Goal: Information Seeking & Learning: Compare options

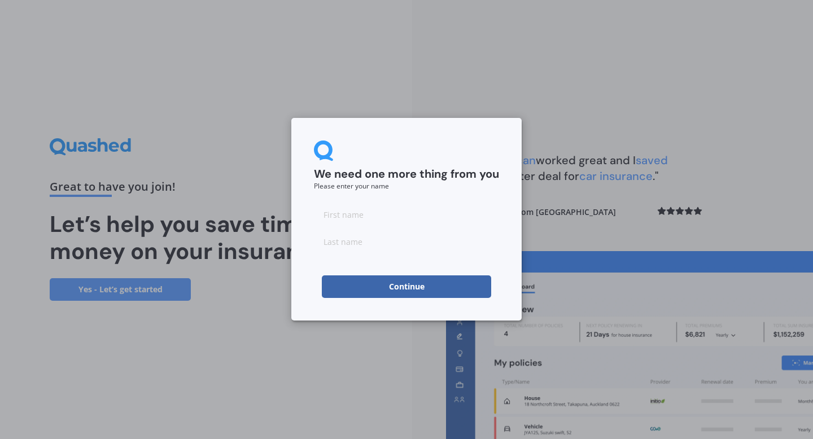
click at [331, 215] on input at bounding box center [406, 214] width 185 height 23
type input "[PERSON_NAME]"
click at [295, 263] on div "We need one more thing from you Please enter your name [PERSON_NAME] Continue" at bounding box center [406, 219] width 230 height 203
click at [392, 280] on button "Continue" at bounding box center [406, 287] width 169 height 23
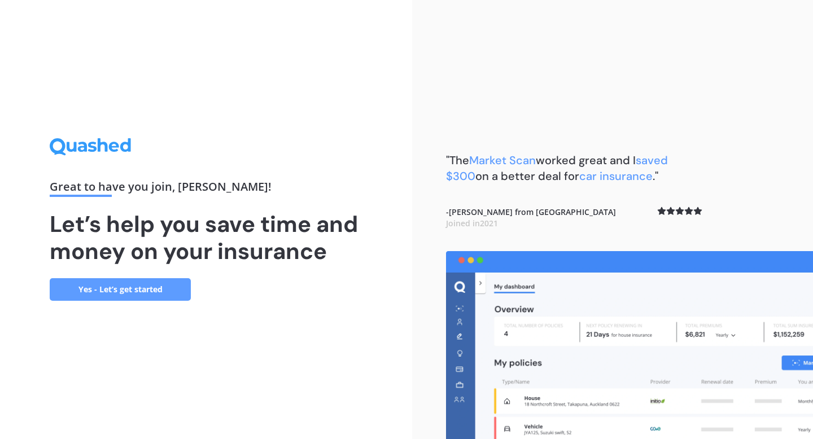
click at [104, 290] on link "Yes - Let’s get started" at bounding box center [120, 289] width 141 height 23
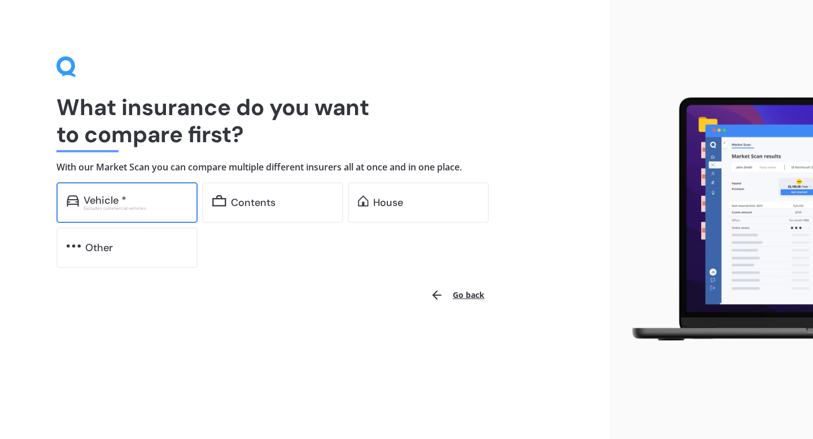
click at [118, 202] on div "Vehicle *" at bounding box center [105, 200] width 43 height 11
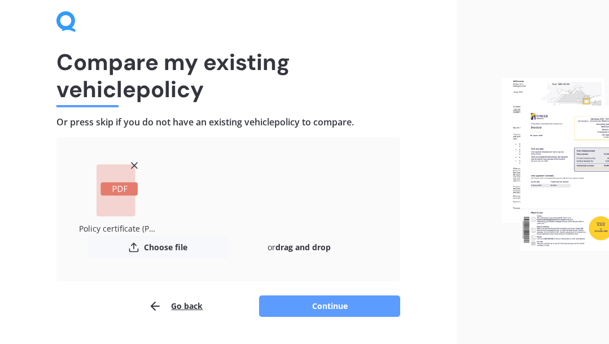
scroll to position [48, 0]
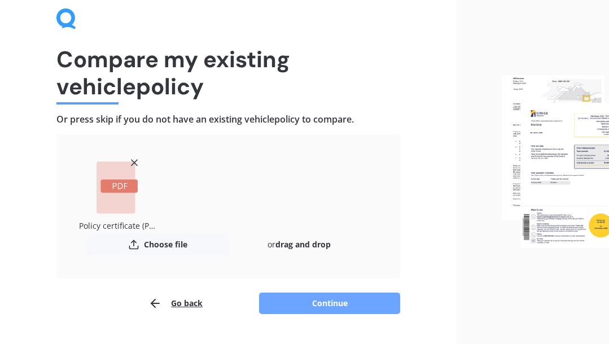
click at [309, 299] on button "Continue" at bounding box center [329, 303] width 141 height 21
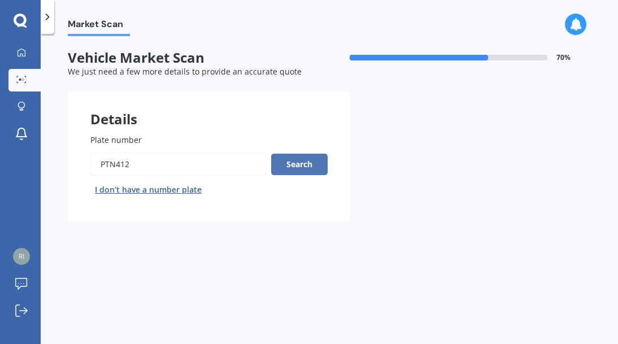
click at [299, 166] on button "Search" at bounding box center [299, 164] width 56 height 21
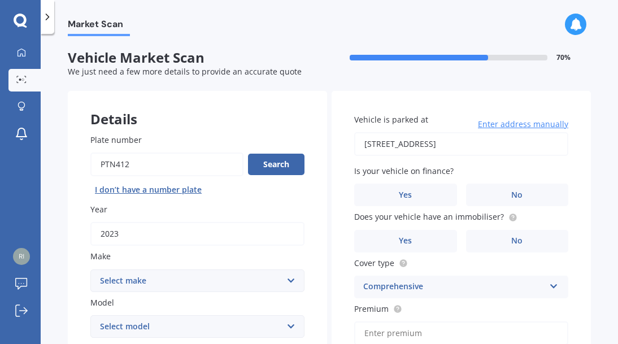
click at [238, 285] on select "Select make AC ALFA ROMEO ASTON [PERSON_NAME] AUDI AUSTIN BEDFORD Bentley BMW B…" at bounding box center [197, 280] width 214 height 23
select select "M.G."
click at [90, 270] on select "Select make AC ALFA ROMEO ASTON [PERSON_NAME] AUDI AUSTIN BEDFORD Bentley BMW B…" at bounding box center [197, 280] width 214 height 23
click at [174, 324] on select "Select model 3 6 GS HS Metro MG3 MG4 MGF Midget Montego TD 2000 TF 120 TF 135 T…" at bounding box center [197, 326] width 214 height 23
click at [154, 326] on select "Select model 3 6 GS HS Metro MG3 MG4 MGF Midget Montego TD 2000 TF 120 TF 135 T…" at bounding box center [197, 326] width 214 height 23
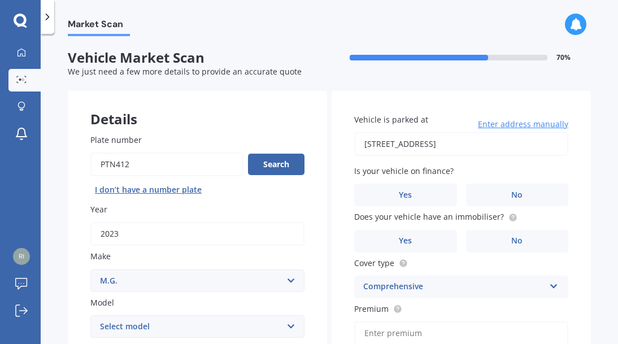
select select "ZS"
click at [90, 316] on select "Select model 3 6 GS HS Metro MG3 MG4 MGF Midget Montego TD 2000 TF 120 TF 135 T…" at bounding box center [197, 326] width 214 height 23
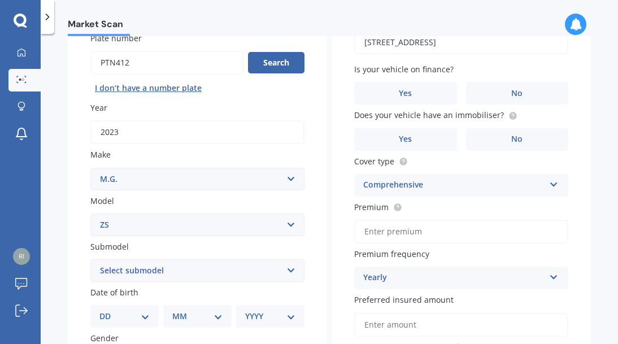
scroll to position [115, 0]
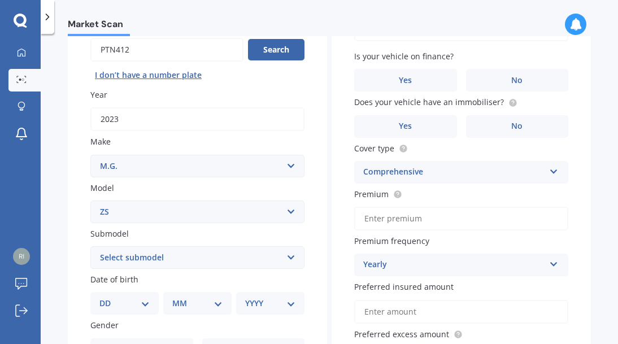
click at [283, 260] on select "Select submodel (All) Essence EV Excite 1.5 Excite 1.5/4AT Excite EV Long Range…" at bounding box center [197, 257] width 214 height 23
select select "ESSENCE EV"
click at [90, 247] on select "Select submodel (All) Essence EV Excite 1.5 Excite 1.5/4AT Excite EV Long Range…" at bounding box center [197, 257] width 214 height 23
click at [139, 307] on select "DD 01 02 03 04 05 06 07 08 09 10 11 12 13 14 15 16 17 18 19 20 21 22 23 24 25 2…" at bounding box center [124, 303] width 50 height 12
click at [108, 298] on select "DD 01 02 03 04 05 06 07 08 09 10 11 12 13 14 15 16 17 18 19 20 21 22 23 24 25 2…" at bounding box center [124, 303] width 50 height 12
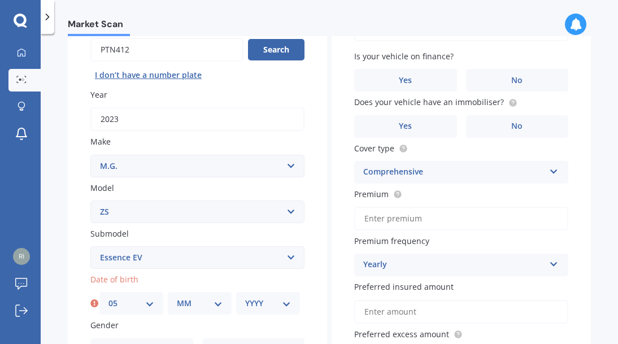
click at [148, 308] on select "DD 01 02 03 04 05 06 07 08 09 10 11 12 13 14 15 16 17 18 19 20 21 22 23 24 25 2…" at bounding box center [131, 303] width 46 height 12
select select "04"
click at [108, 298] on select "DD 01 02 03 04 05 06 07 08 09 10 11 12 13 14 15 16 17 18 19 20 21 22 23 24 25 2…" at bounding box center [131, 303] width 46 height 12
click at [219, 305] on select "MM 01 02 03 04 05 06 07 08 09 10 11 12" at bounding box center [200, 303] width 46 height 12
select select "12"
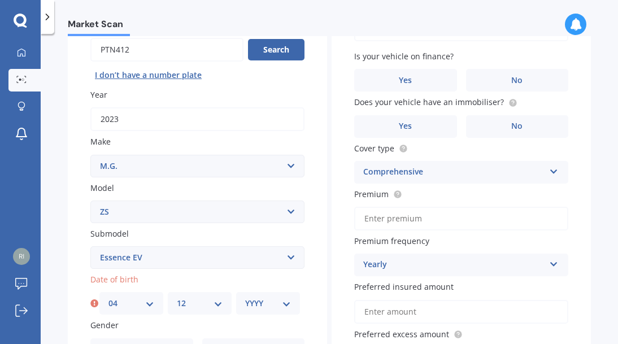
click at [177, 298] on select "MM 01 02 03 04 05 06 07 08 09 10 11 12" at bounding box center [200, 303] width 46 height 12
click at [283, 303] on select "YYYY 2025 2024 2023 2022 2021 2020 2019 2018 2017 2016 2015 2014 2013 2012 2011…" at bounding box center [268, 303] width 46 height 12
select select "1972"
click at [245, 298] on select "YYYY 2025 2024 2023 2022 2021 2020 2019 2018 2017 2016 2015 2014 2013 2012 2011…" at bounding box center [268, 303] width 46 height 12
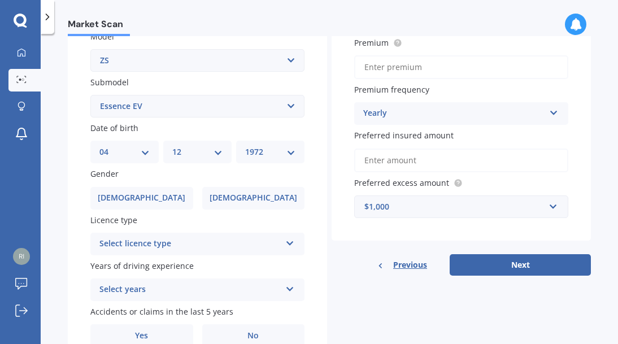
scroll to position [269, 0]
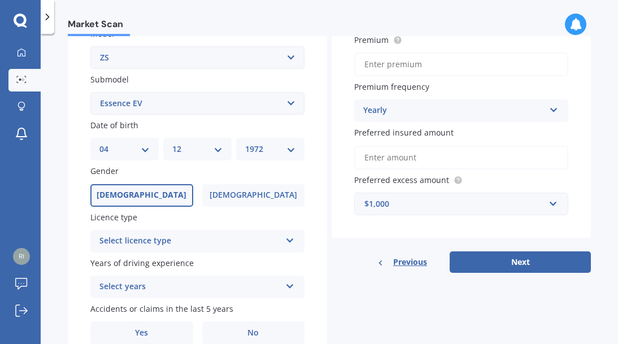
click at [132, 197] on span "[DEMOGRAPHIC_DATA]" at bounding box center [142, 195] width 90 height 10
click at [0, 0] on input "[DEMOGRAPHIC_DATA]" at bounding box center [0, 0] width 0 height 0
click at [134, 239] on div "Select licence type" at bounding box center [189, 241] width 181 height 14
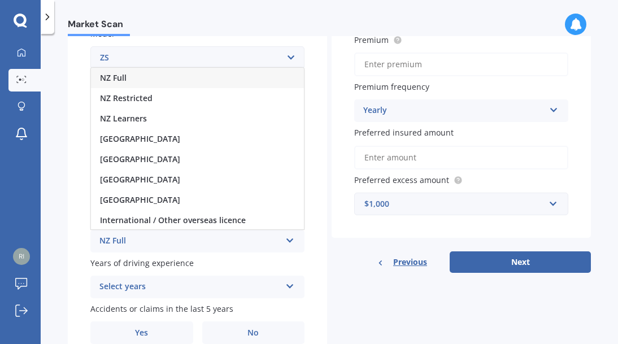
click at [117, 81] on span "NZ Full" at bounding box center [113, 77] width 27 height 11
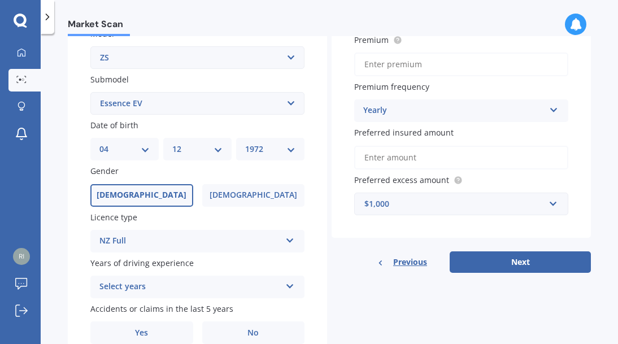
click at [146, 291] on div "Select years" at bounding box center [189, 287] width 181 height 14
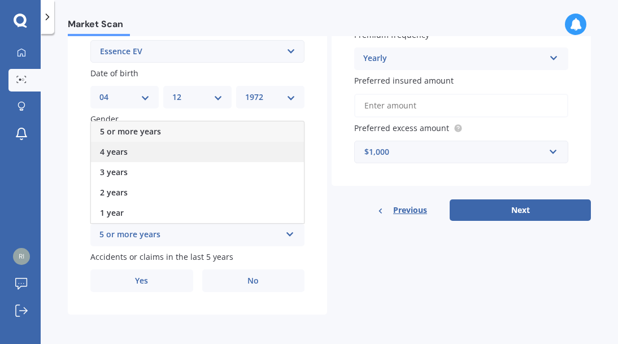
scroll to position [324, 0]
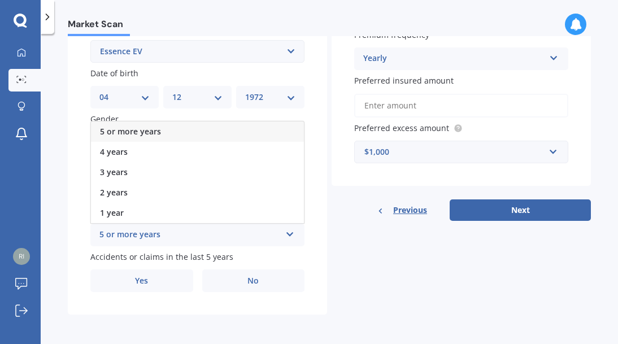
click at [137, 128] on span "5 or more years" at bounding box center [130, 131] width 61 height 11
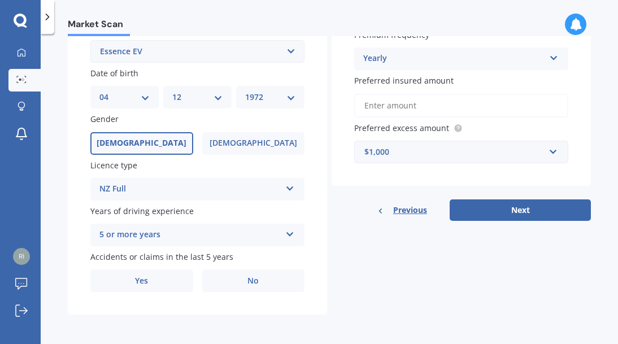
click at [242, 293] on div "Plate number Search I don’t have a number plate Year [DATE] Make Select make AC…" at bounding box center [197, 52] width 259 height 525
click at [245, 280] on label "No" at bounding box center [253, 280] width 103 height 23
click at [0, 0] on input "No" at bounding box center [0, 0] width 0 height 0
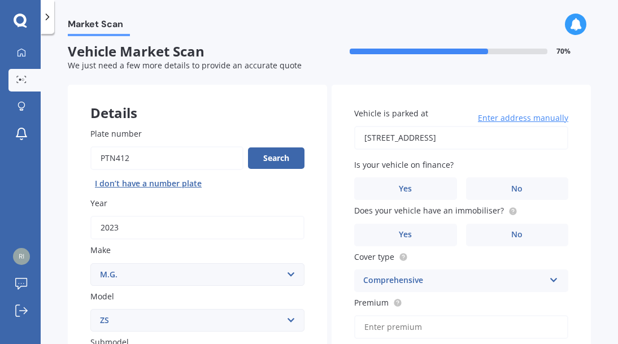
scroll to position [7, 0]
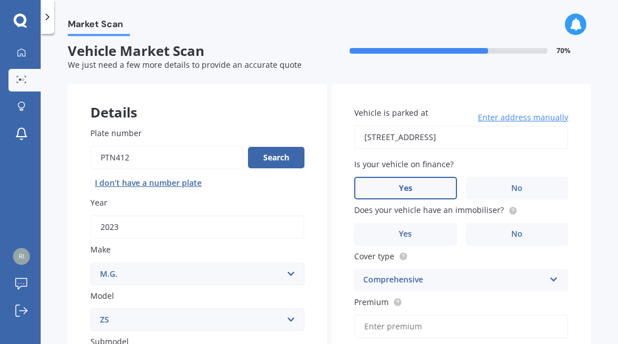
drag, startPoint x: 509, startPoint y: 189, endPoint x: 397, endPoint y: 197, distance: 112.1
click at [511, 189] on span "No" at bounding box center [516, 189] width 11 height 10
click at [0, 0] on input "No" at bounding box center [0, 0] width 0 height 0
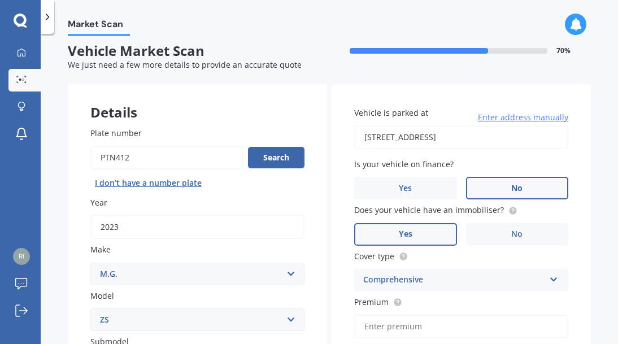
click at [391, 231] on label "Yes" at bounding box center [405, 234] width 103 height 23
click at [0, 0] on input "Yes" at bounding box center [0, 0] width 0 height 0
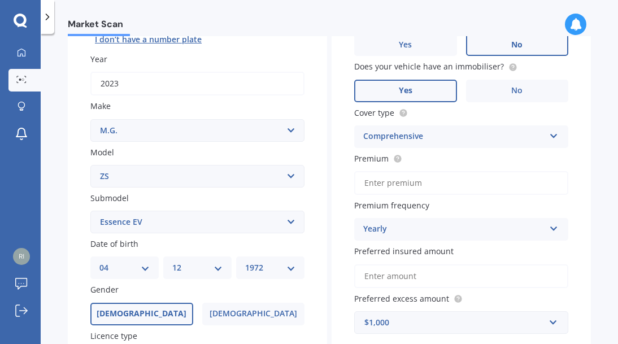
scroll to position [159, 0]
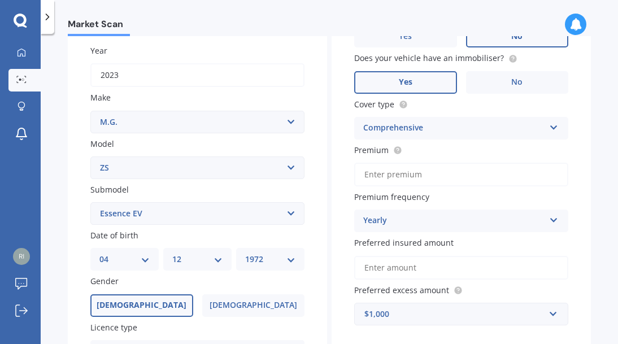
click at [431, 130] on div "Comprehensive" at bounding box center [453, 128] width 181 height 14
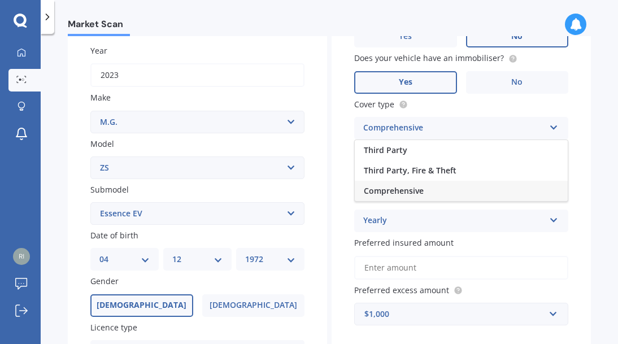
click at [431, 130] on div "Comprehensive" at bounding box center [453, 128] width 181 height 14
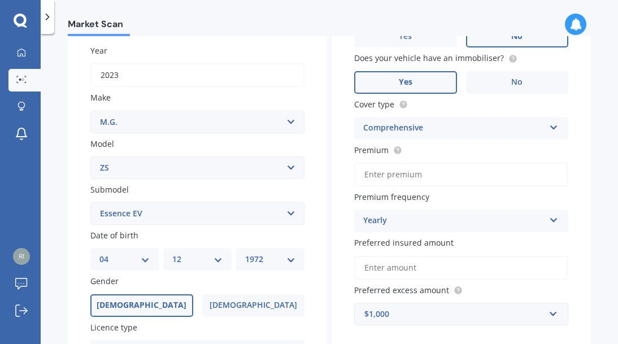
click at [549, 219] on icon at bounding box center [554, 218] width 10 height 8
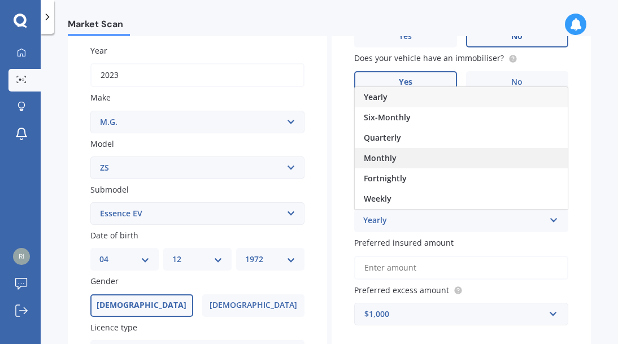
click at [396, 165] on div "Monthly" at bounding box center [461, 158] width 213 height 20
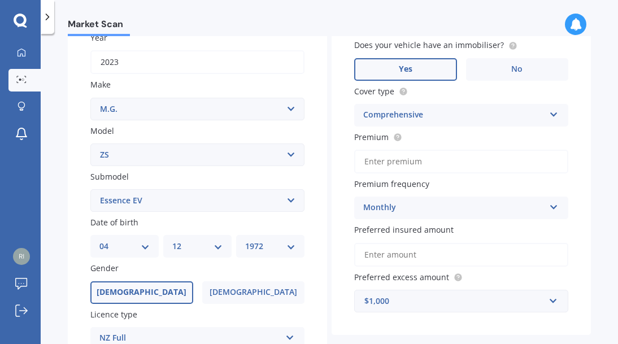
scroll to position [193, 0]
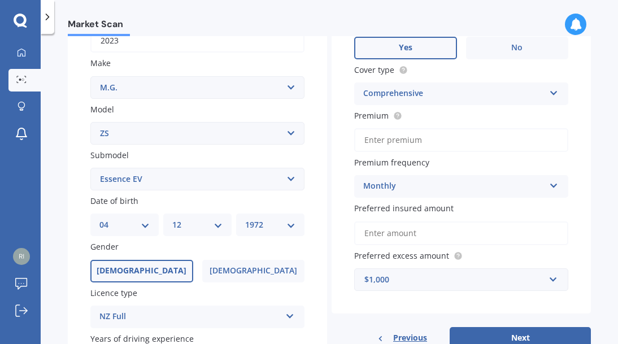
click at [414, 234] on input "Preferred insured amount" at bounding box center [461, 233] width 214 height 24
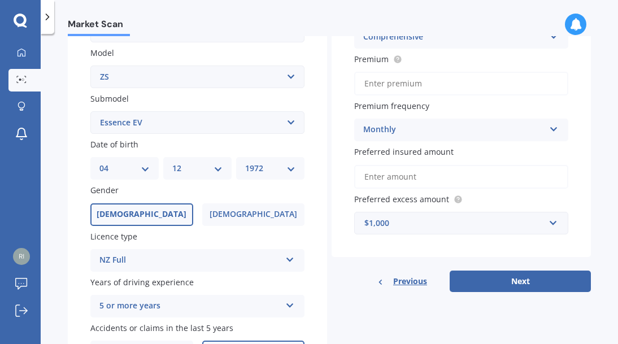
scroll to position [324, 0]
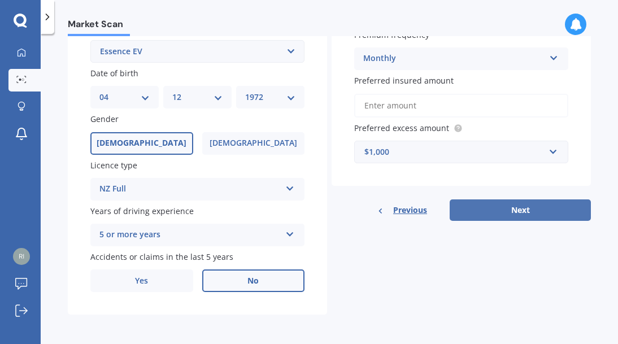
click at [495, 210] on button "Next" at bounding box center [519, 209] width 141 height 21
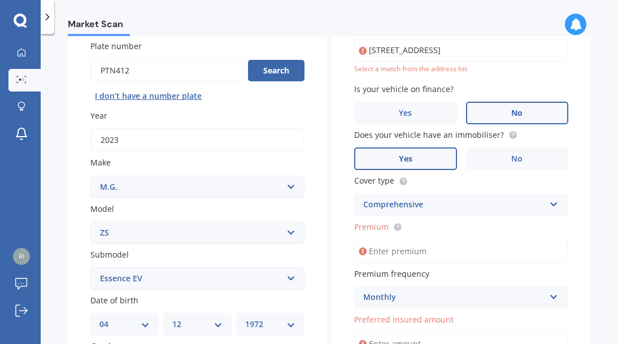
scroll to position [77, 0]
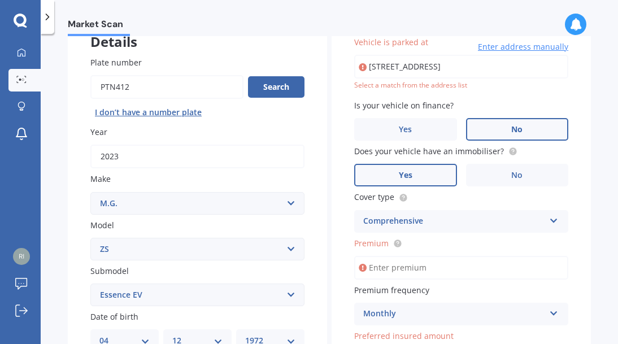
type input "[STREET_ADDRESS]"
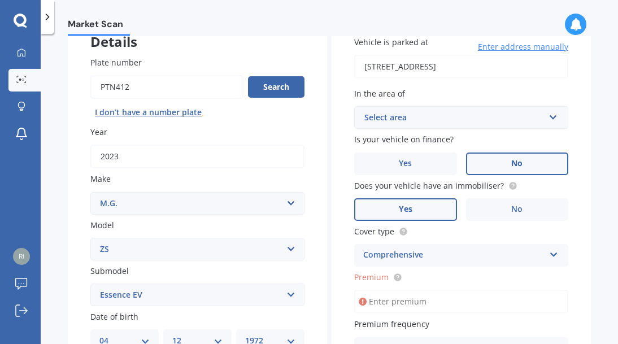
click at [483, 115] on div "Select area" at bounding box center [454, 117] width 180 height 12
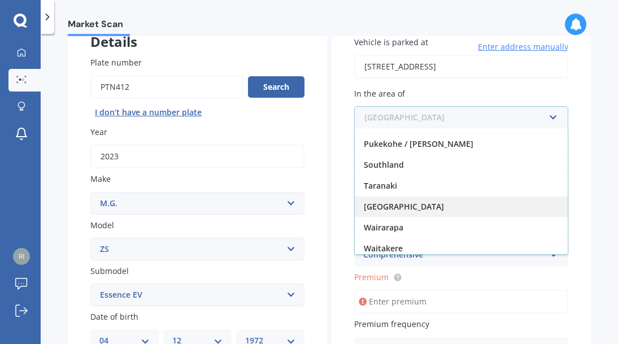
scroll to position [243, 0]
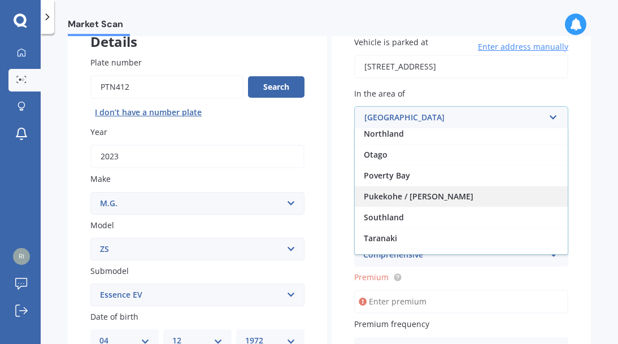
click at [392, 194] on span "Pukekohe / [PERSON_NAME]" at bounding box center [419, 196] width 110 height 11
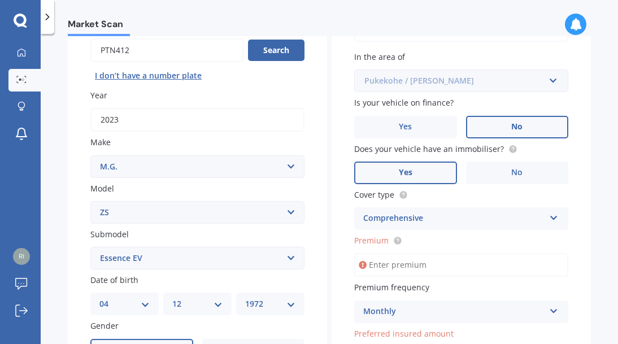
scroll to position [132, 0]
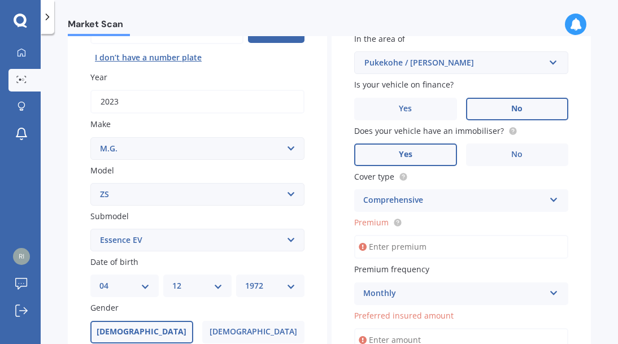
click at [419, 256] on input "Premium" at bounding box center [461, 247] width 214 height 24
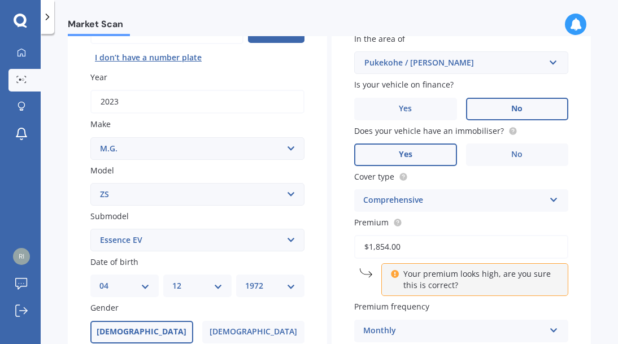
type input "$1,854.00"
click at [479, 287] on p "Your premium looks high, are you sure this is correct?" at bounding box center [478, 279] width 151 height 23
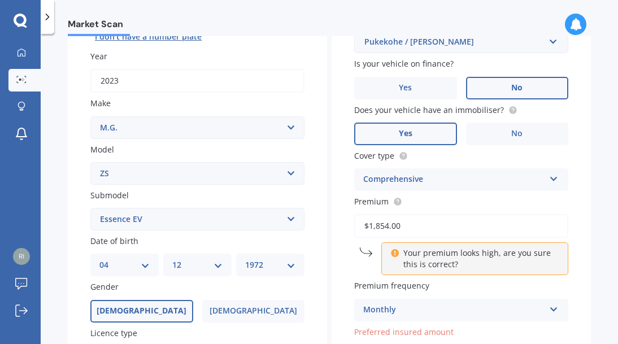
scroll to position [154, 0]
click at [473, 304] on div "Monthly" at bounding box center [453, 310] width 181 height 14
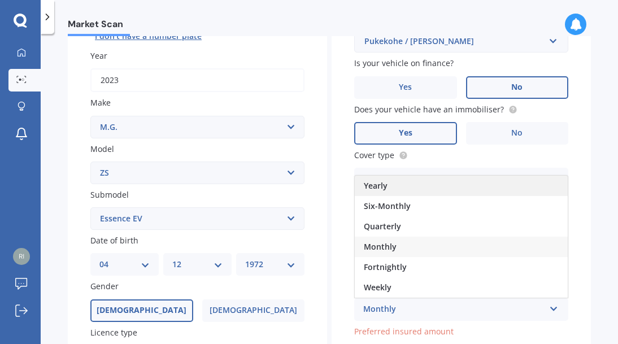
click at [376, 189] on span "Yearly" at bounding box center [376, 185] width 24 height 11
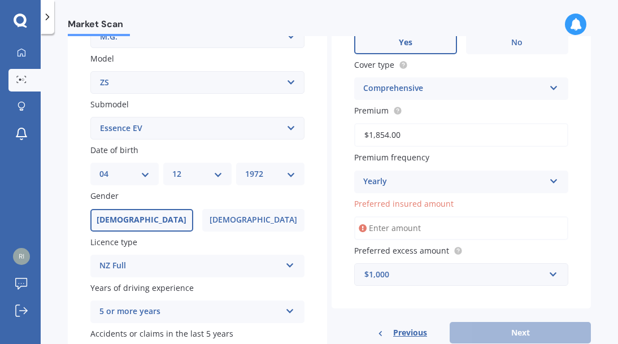
scroll to position [259, 0]
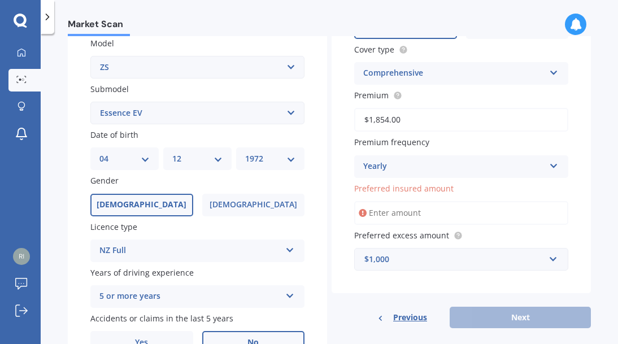
click at [391, 221] on input "Preferred insured amount" at bounding box center [461, 213] width 214 height 24
click at [489, 197] on div "Preferred insured amount" at bounding box center [461, 203] width 214 height 42
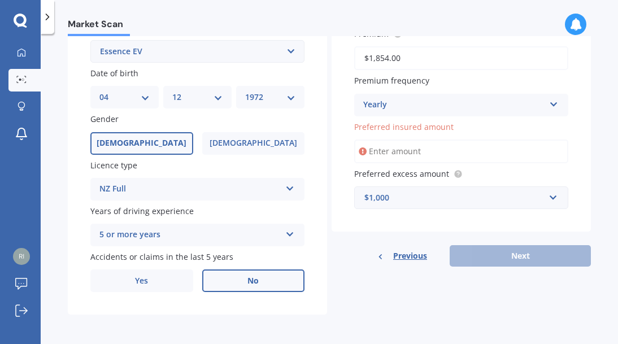
click at [491, 254] on div "Previous Next" at bounding box center [460, 255] width 259 height 21
click at [377, 150] on input "Preferred insured amount" at bounding box center [461, 151] width 214 height 24
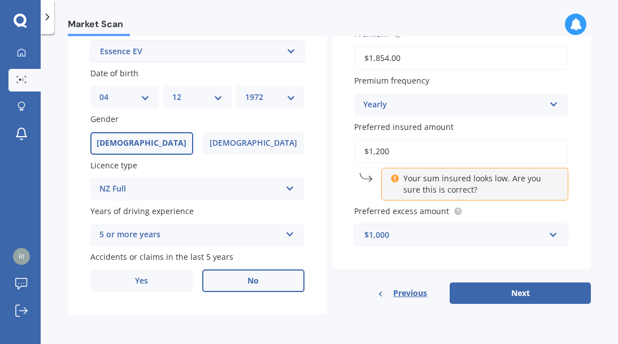
click at [591, 125] on div "Market Scan Vehicle Market Scan 70 % We just need a few more details to provide…" at bounding box center [329, 191] width 577 height 310
click at [417, 150] on input "$1,200" at bounding box center [461, 151] width 214 height 24
type input "$1"
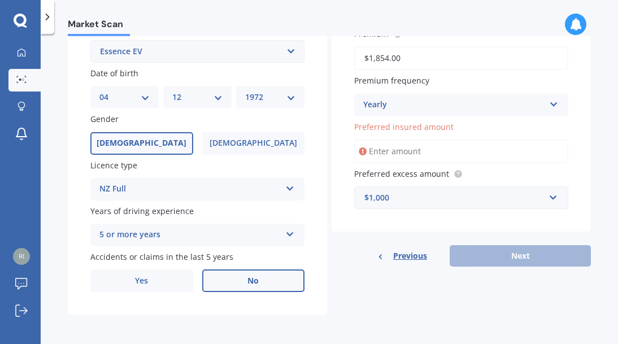
click at [339, 269] on div "Details Plate number Search I don’t have a number plate Year [DATE] Make Select…" at bounding box center [329, 42] width 523 height 545
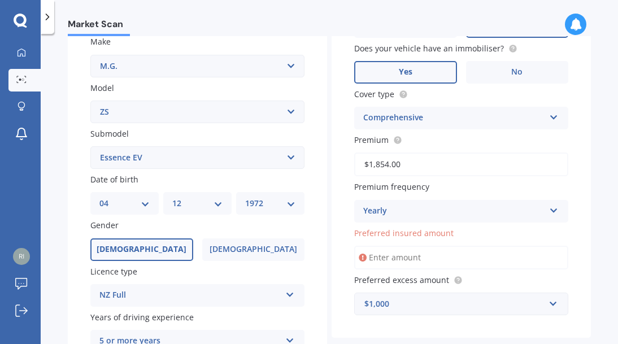
scroll to position [216, 0]
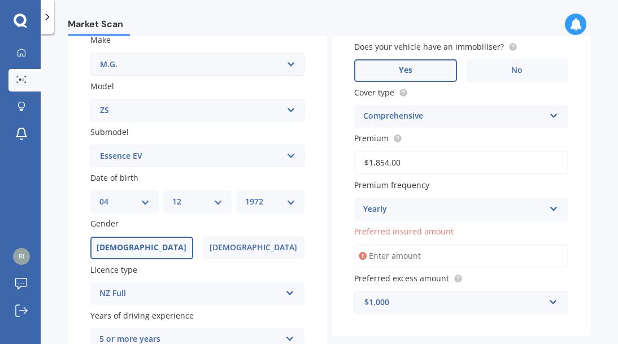
click at [385, 264] on input "Preferred insured amount" at bounding box center [461, 256] width 214 height 24
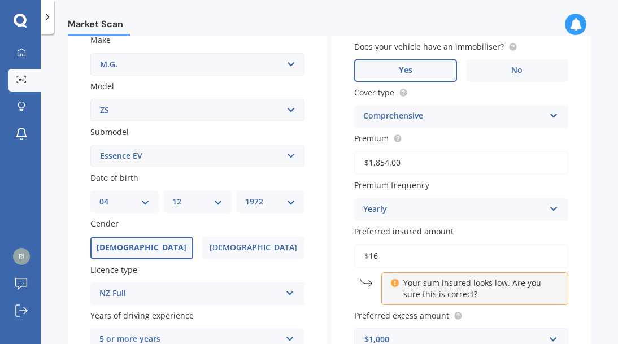
type input "$1"
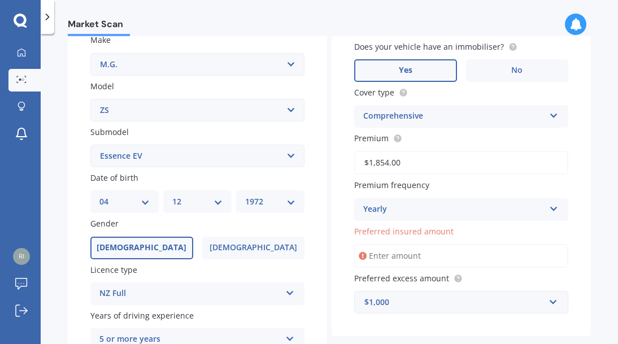
click at [592, 181] on div "Market Scan Vehicle Market Scan 70 % We just need a few more details to provide…" at bounding box center [329, 191] width 577 height 310
click at [377, 259] on input "Preferred insured amount" at bounding box center [461, 256] width 214 height 24
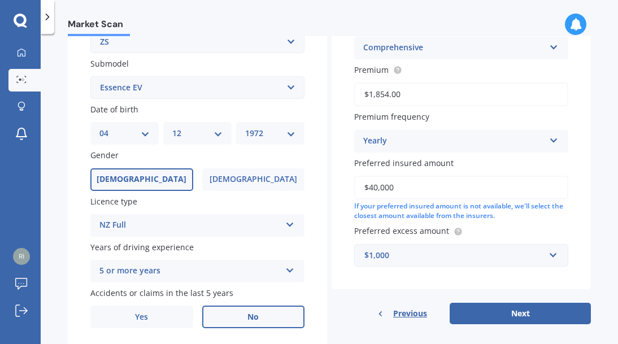
scroll to position [324, 0]
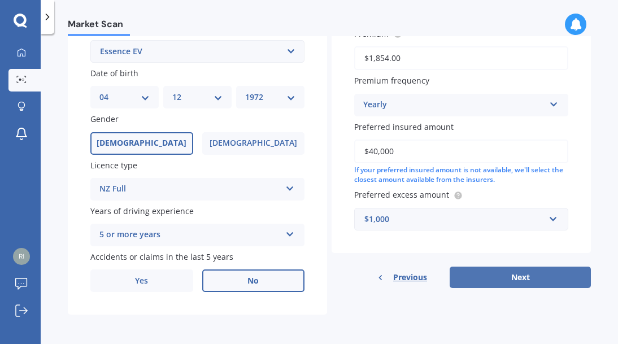
type input "$40,000"
click at [525, 281] on button "Next" at bounding box center [519, 277] width 141 height 21
select select "04"
select select "12"
select select "1972"
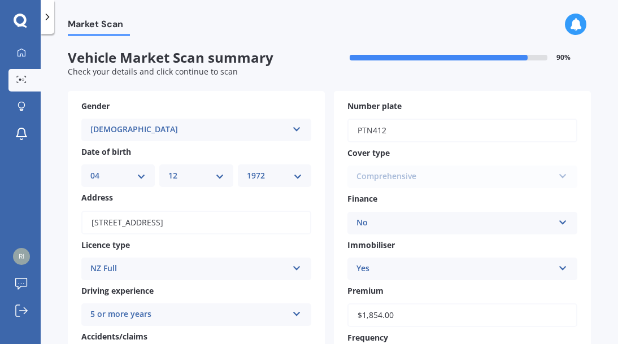
scroll to position [334, 0]
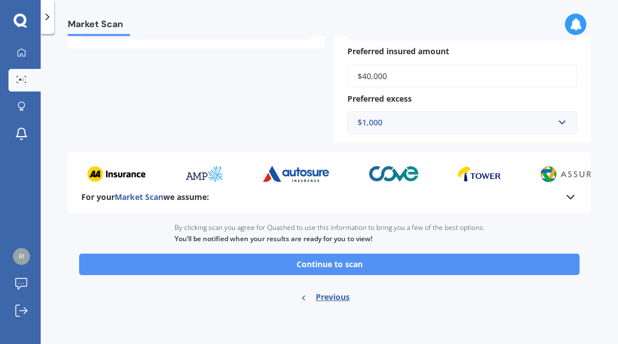
click at [331, 264] on button "Continue to scan" at bounding box center [329, 264] width 500 height 21
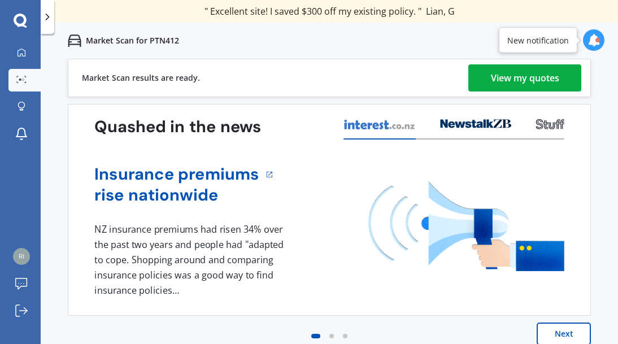
click at [497, 77] on div "View my quotes" at bounding box center [525, 77] width 68 height 27
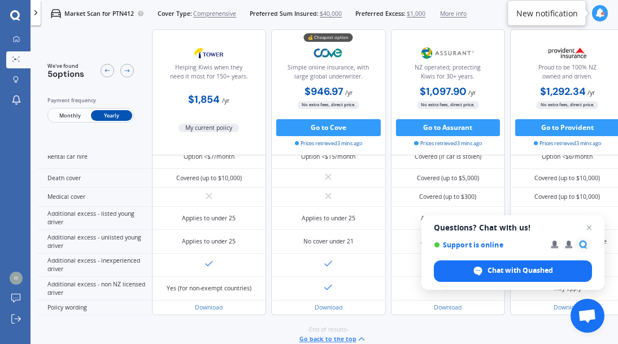
scroll to position [500, 0]
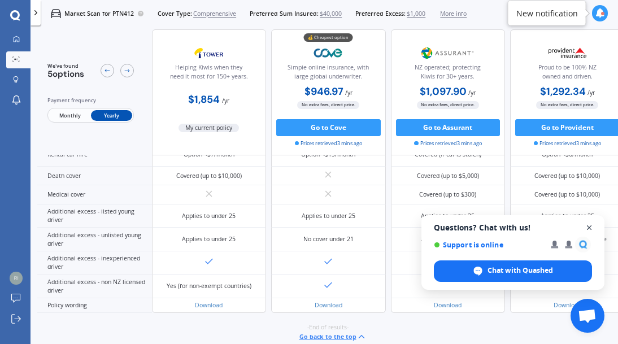
click at [590, 227] on span "Open chat" at bounding box center [589, 228] width 14 height 14
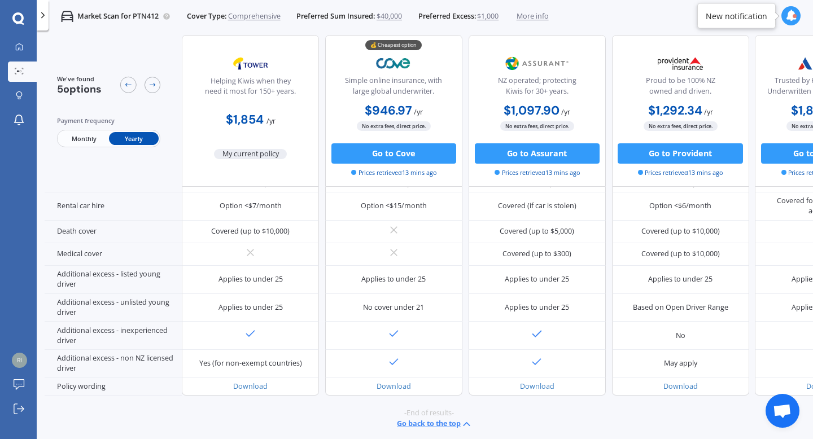
scroll to position [237, 0]
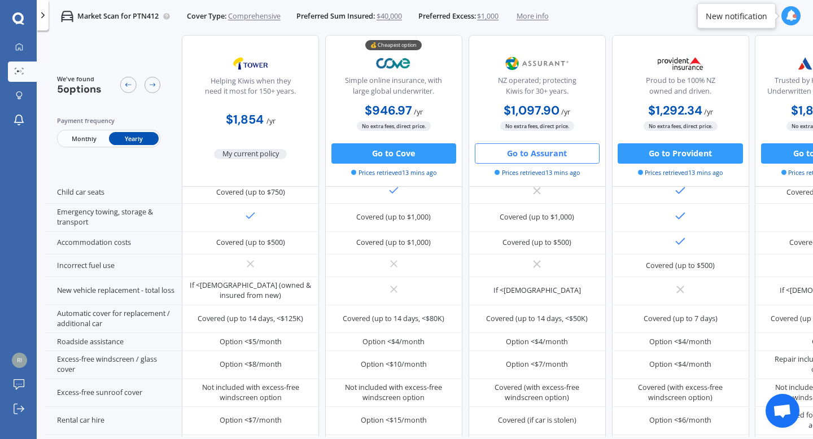
click at [536, 151] on button "Go to Assurant" at bounding box center [537, 153] width 125 height 20
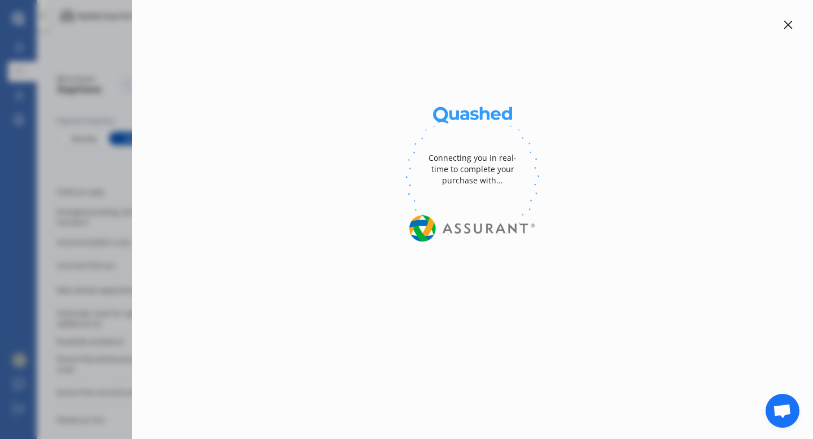
select select "full"
select select "500.00"
select select "Pukekohe / [PERSON_NAME]"
select select "M.G."
select select "ESSENCE EV"
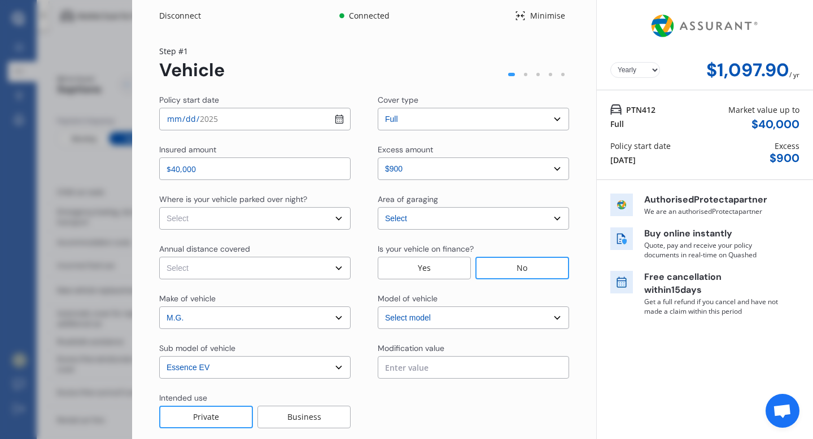
select select "ZS"
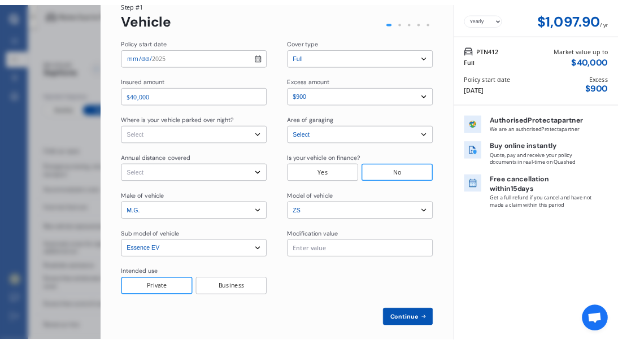
scroll to position [57, 0]
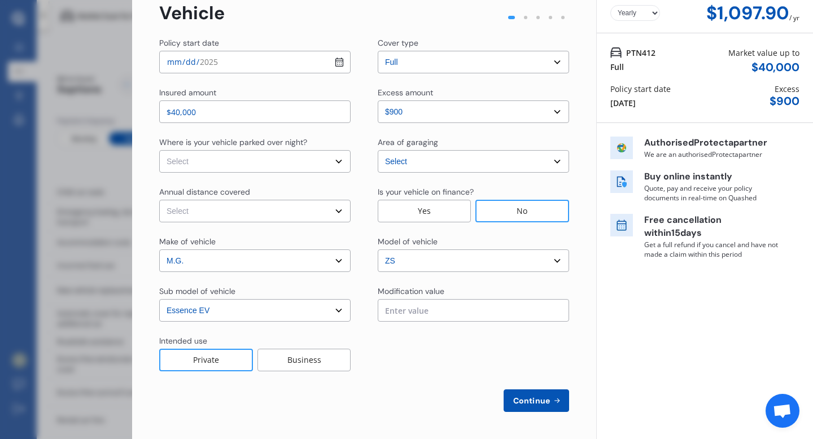
click at [110, 42] on div "Disconnect Connected Minimise Yearly Monthly $1,097.90 / yr Step # 1 Vehicle Po…" at bounding box center [406, 219] width 813 height 439
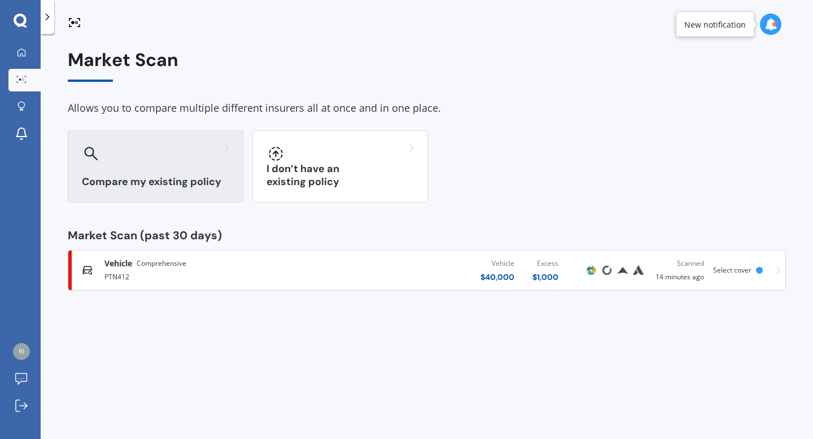
click at [145, 174] on div "Compare my existing policy" at bounding box center [156, 166] width 176 height 72
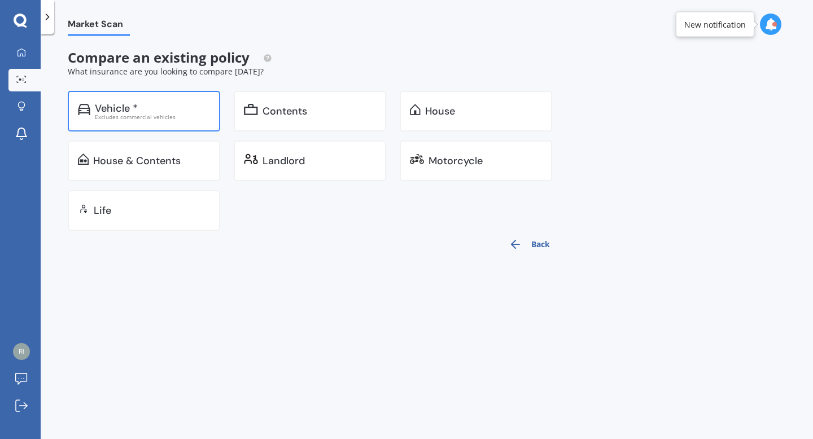
click at [162, 114] on div "Excludes commercial vehicles" at bounding box center [152, 117] width 115 height 6
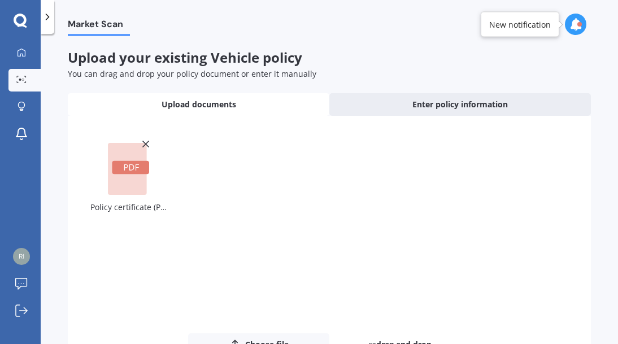
scroll to position [91, 0]
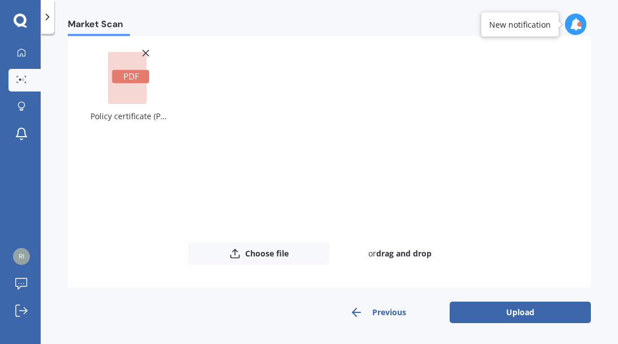
drag, startPoint x: 504, startPoint y: 309, endPoint x: 300, endPoint y: 237, distance: 216.3
click at [502, 309] on button "Upload" at bounding box center [519, 312] width 141 height 21
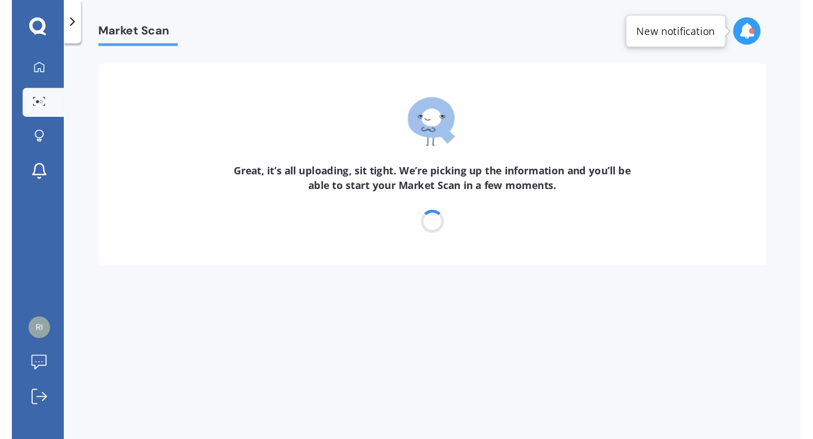
scroll to position [0, 0]
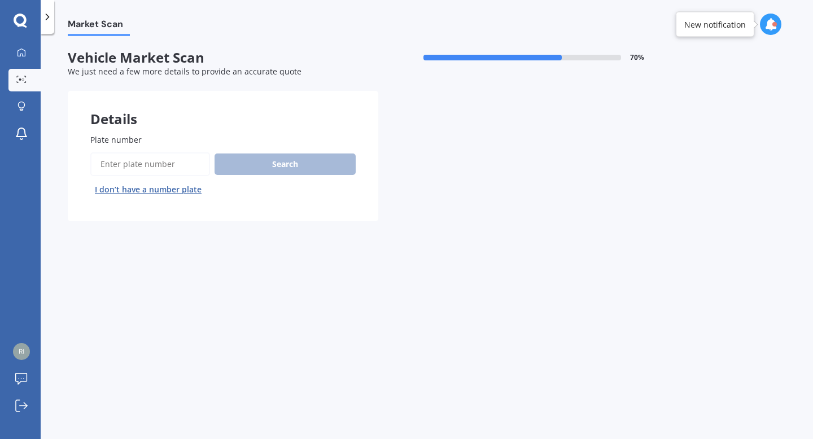
click at [138, 162] on input "Plate number" at bounding box center [150, 164] width 120 height 24
type input "WBA78"
click at [275, 159] on button "Search" at bounding box center [285, 164] width 141 height 21
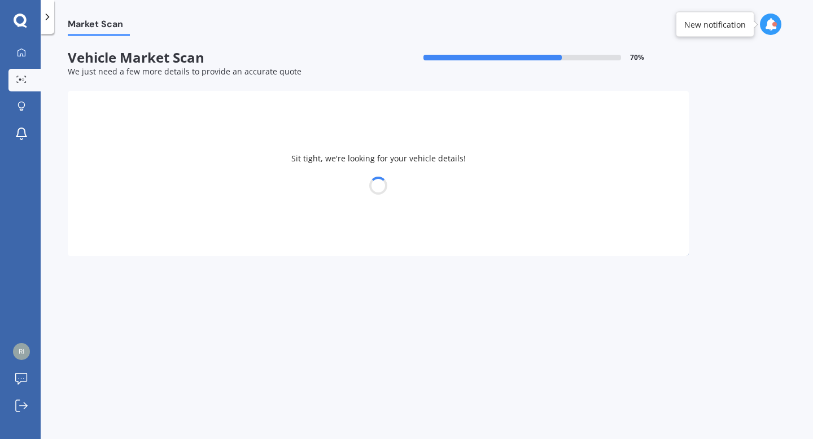
select select "04"
select select "12"
select select "1972"
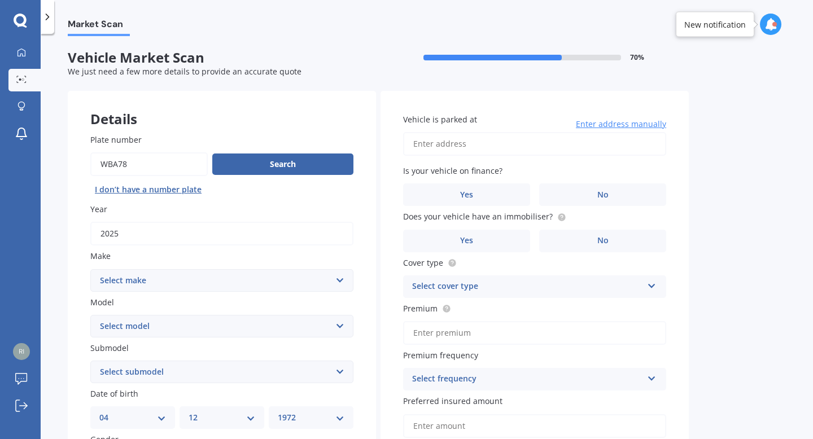
click at [160, 281] on select "Select make AC ALFA ROMEO ASTON [PERSON_NAME] AUDI AUSTIN BEDFORD Bentley BMW B…" at bounding box center [221, 280] width 263 height 23
select select "GWM"
click at [90, 270] on select "Select make AC ALFA ROMEO ASTON [PERSON_NAME] AUDI AUSTIN BEDFORD Bentley BMW B…" at bounding box center [221, 280] width 263 height 23
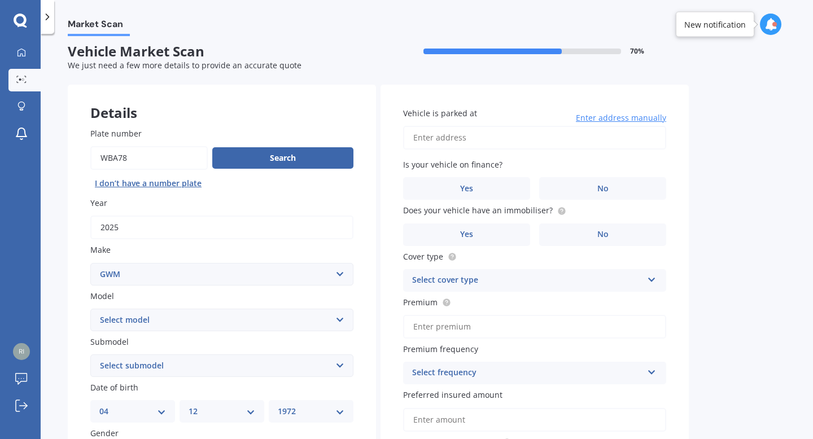
scroll to position [7, 0]
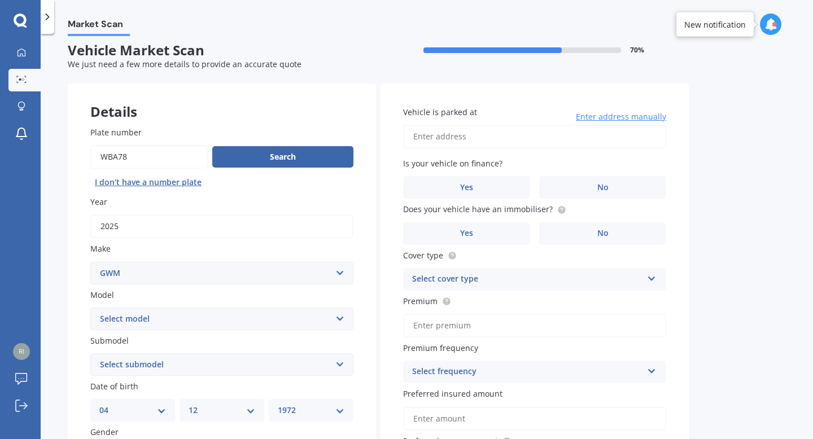
click at [154, 325] on select "Select model [PERSON_NAME] HAVAL H6 ORA TANK" at bounding box center [221, 319] width 263 height 23
select select "HAVAL H6"
click at [90, 308] on select "Select model [PERSON_NAME] HAVAL H6 ORA TANK" at bounding box center [221, 319] width 263 height 23
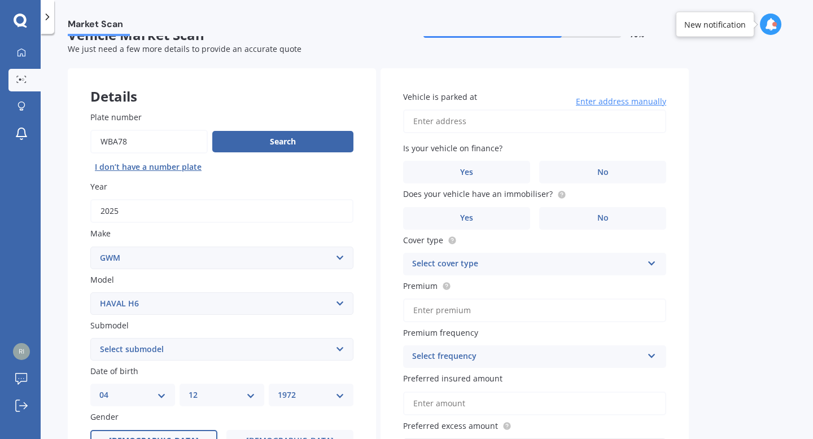
scroll to position [23, 0]
click at [154, 353] on select "Select submodel GT ULTRA PHEV 4WD" at bounding box center [221, 349] width 263 height 23
select select "GT ULTRA PHEV 4WD"
click at [90, 339] on select "Select submodel GT ULTRA PHEV 4WD" at bounding box center [221, 349] width 263 height 23
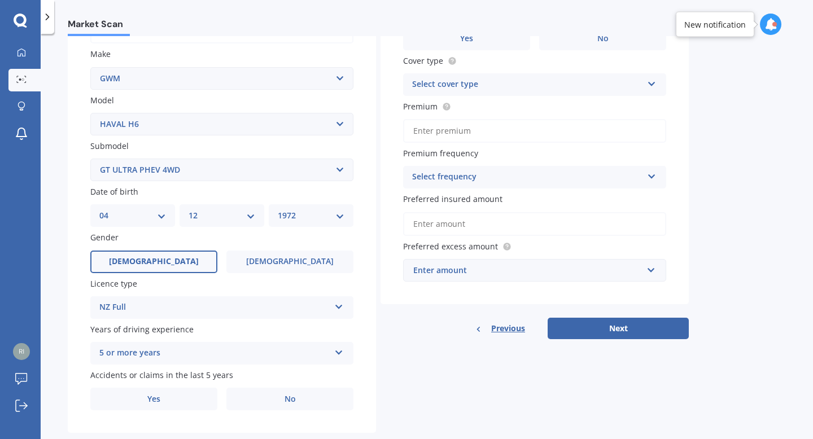
scroll to position [221, 0]
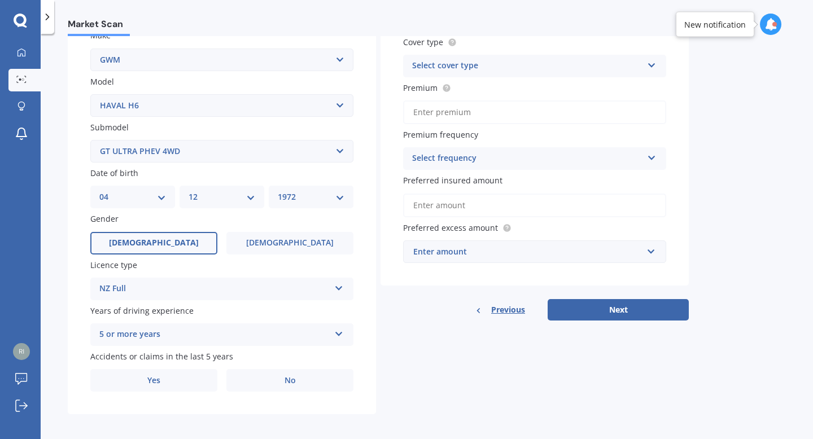
click at [334, 152] on select "Select submodel GT ULTRA PHEV 4WD" at bounding box center [221, 151] width 263 height 23
click at [90, 141] on select "Select submodel GT ULTRA PHEV 4WD" at bounding box center [221, 151] width 263 height 23
click at [162, 248] on span "[DEMOGRAPHIC_DATA]" at bounding box center [154, 243] width 90 height 10
click at [0, 0] on input "[DEMOGRAPHIC_DATA]" at bounding box center [0, 0] width 0 height 0
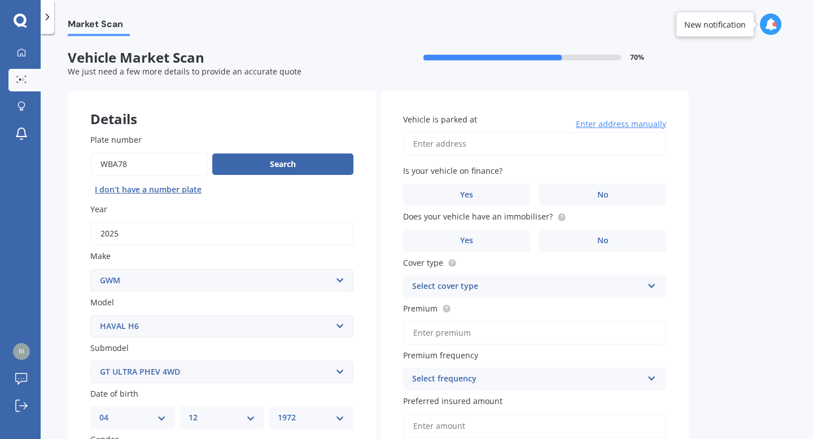
scroll to position [2, 0]
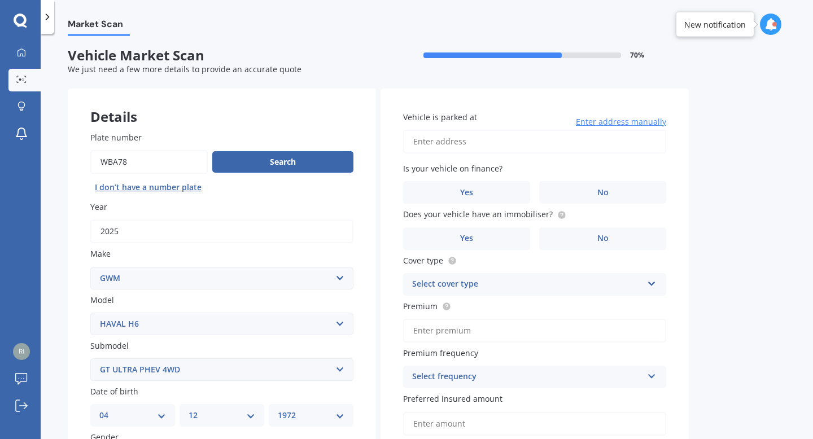
click at [465, 145] on input "Vehicle is parked at" at bounding box center [534, 142] width 263 height 24
type input "[STREET_ADDRESS]"
click at [447, 139] on input "[STREET_ADDRESS]" at bounding box center [534, 142] width 263 height 24
click at [689, 164] on div "Market Scan Vehicle Market Scan 70 % We just need a few more details to provide…" at bounding box center [427, 238] width 773 height 405
click at [566, 196] on label "No" at bounding box center [602, 192] width 127 height 23
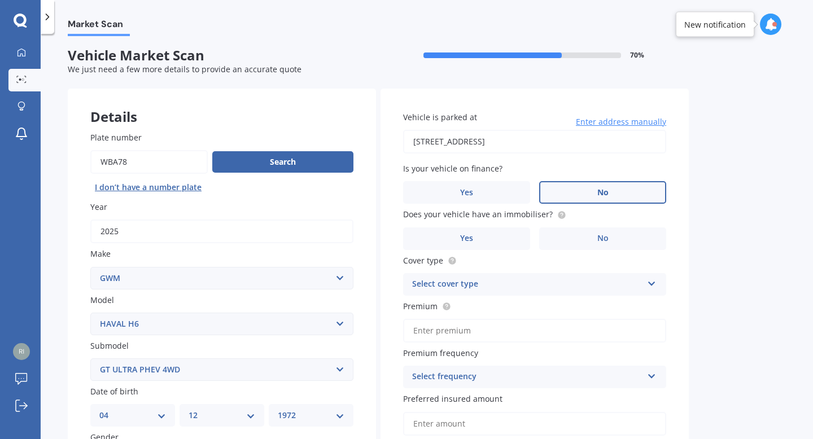
click at [0, 0] on input "No" at bounding box center [0, 0] width 0 height 0
click at [486, 237] on label "Yes" at bounding box center [466, 239] width 127 height 23
click at [0, 0] on input "Yes" at bounding box center [0, 0] width 0 height 0
click at [485, 282] on div "Select cover type" at bounding box center [527, 285] width 230 height 14
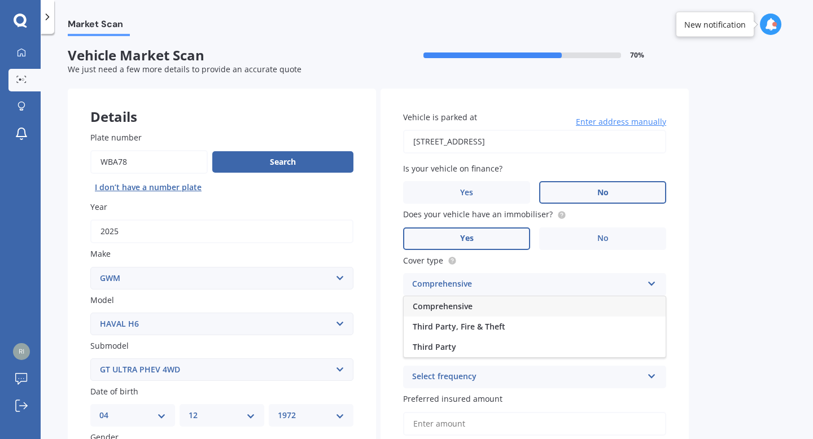
click at [467, 307] on span "Comprehensive" at bounding box center [443, 306] width 60 height 11
click at [447, 327] on input "Premium" at bounding box center [534, 331] width 263 height 24
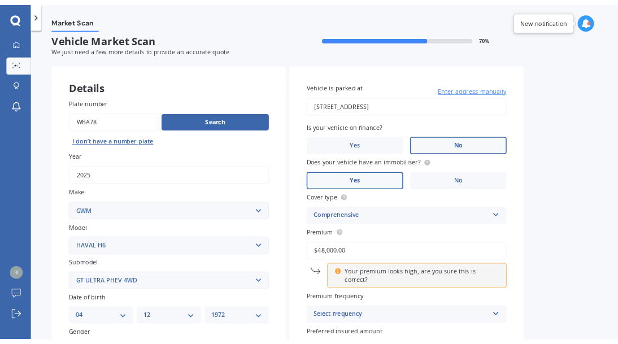
scroll to position [11, 0]
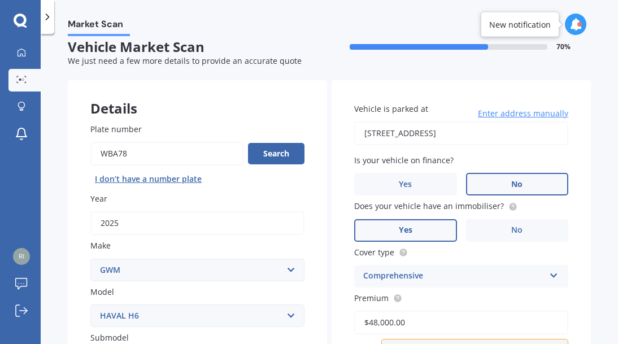
drag, startPoint x: 414, startPoint y: 323, endPoint x: 349, endPoint y: 325, distance: 65.0
click at [350, 325] on div "Vehicle is parked at [STREET_ADDRESS] Enter address manually Is your vehicle on…" at bounding box center [460, 306] width 259 height 453
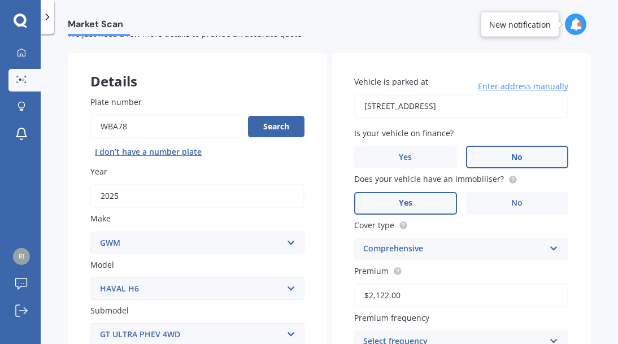
scroll to position [75, 0]
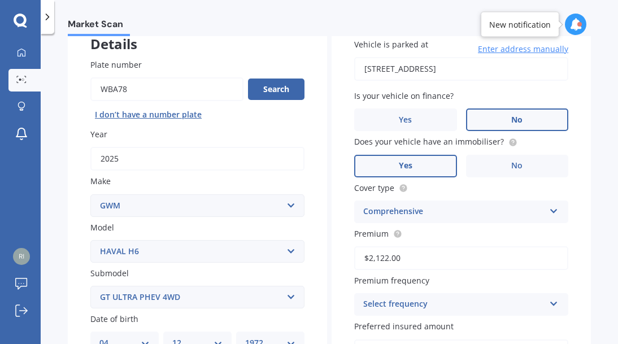
type input "$2,122.00"
click at [418, 307] on div "Select frequency" at bounding box center [453, 305] width 181 height 14
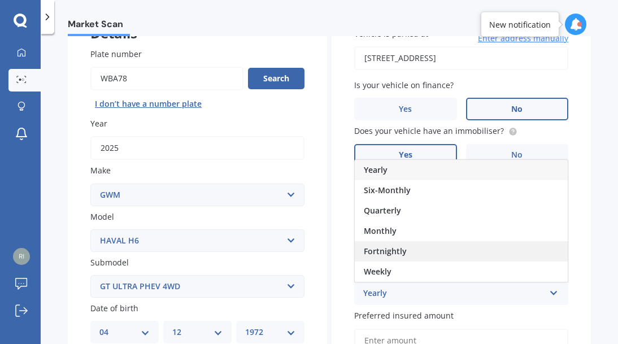
scroll to position [97, 0]
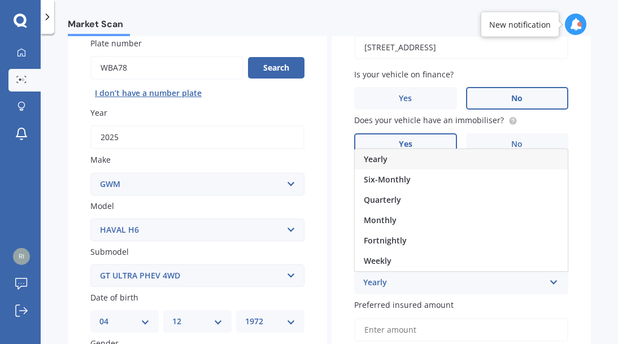
click at [383, 278] on div "Yearly" at bounding box center [453, 283] width 181 height 14
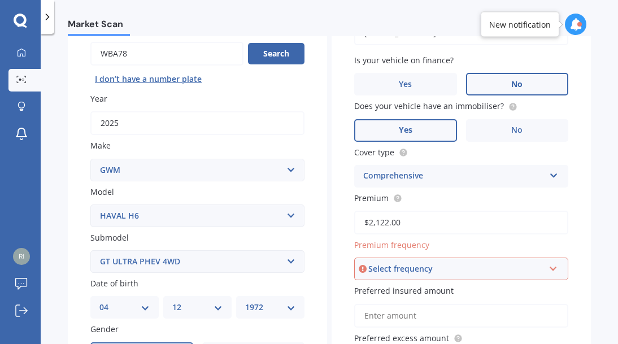
scroll to position [111, 0]
click at [409, 269] on div "Select frequency" at bounding box center [456, 268] width 176 height 12
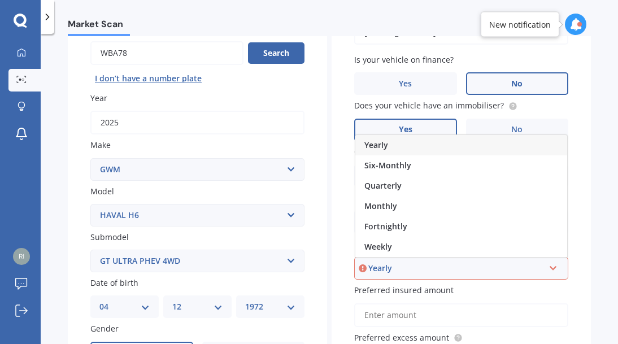
click at [382, 270] on div "Yearly" at bounding box center [456, 268] width 176 height 12
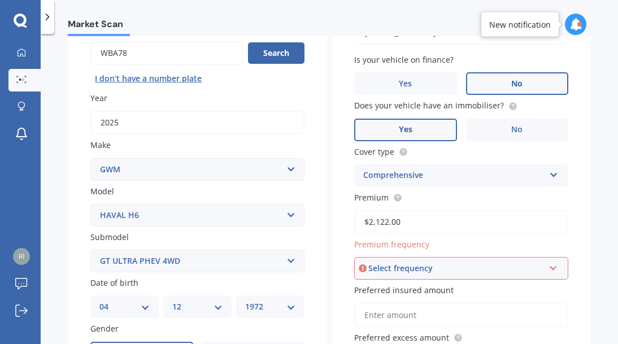
click at [382, 270] on div "Select frequency" at bounding box center [456, 268] width 176 height 12
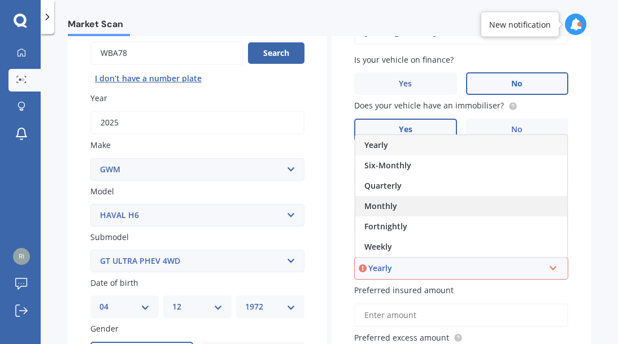
click at [382, 211] on span "Monthly" at bounding box center [380, 205] width 33 height 11
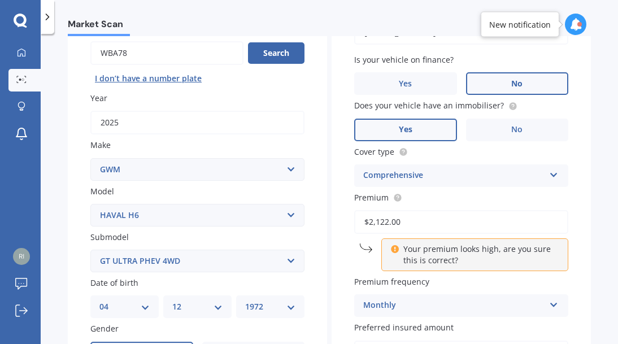
click at [404, 306] on div "Monthly" at bounding box center [453, 306] width 181 height 14
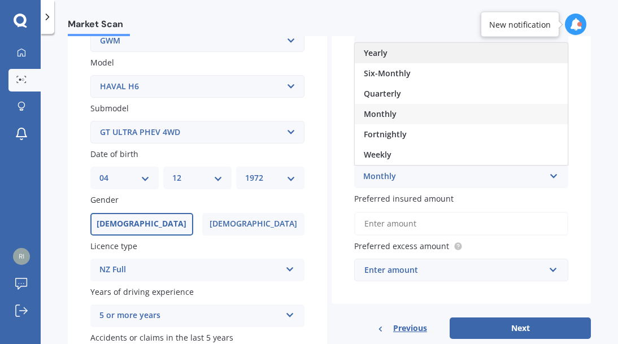
scroll to position [242, 0]
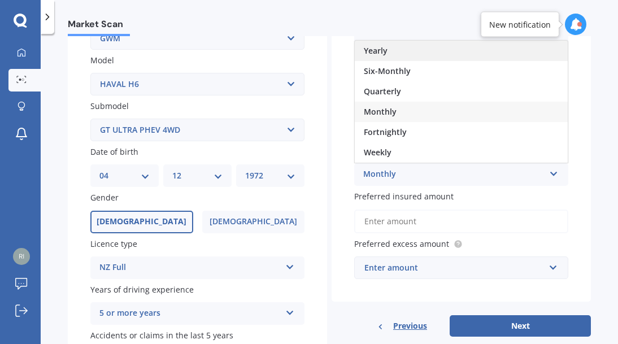
click at [376, 56] on span "Yearly" at bounding box center [376, 50] width 24 height 11
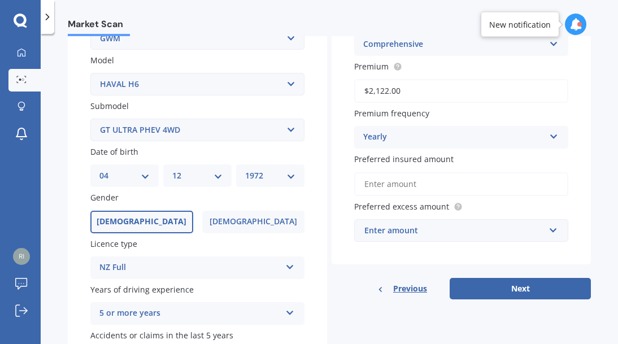
click at [378, 184] on input "Preferred insured amount" at bounding box center [461, 184] width 214 height 24
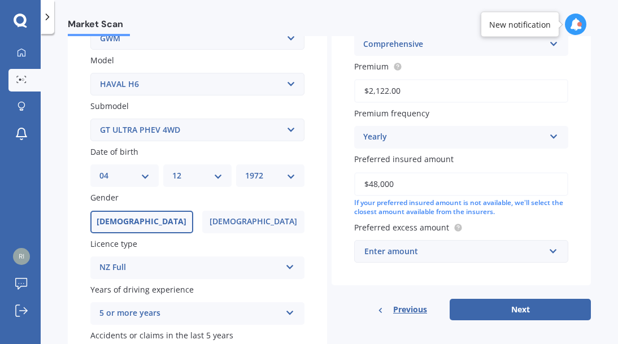
type input "$48,000"
click at [390, 256] on div "Enter amount" at bounding box center [454, 251] width 180 height 12
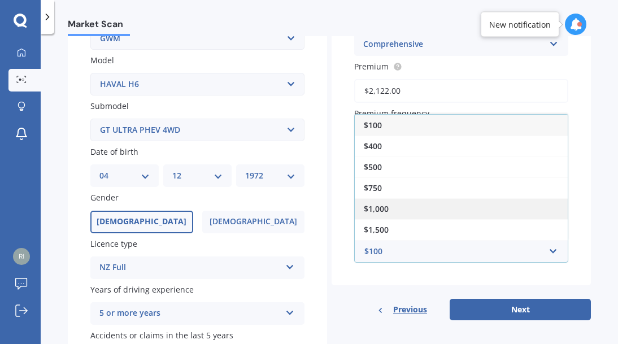
click at [377, 211] on span "$1,000" at bounding box center [376, 208] width 25 height 11
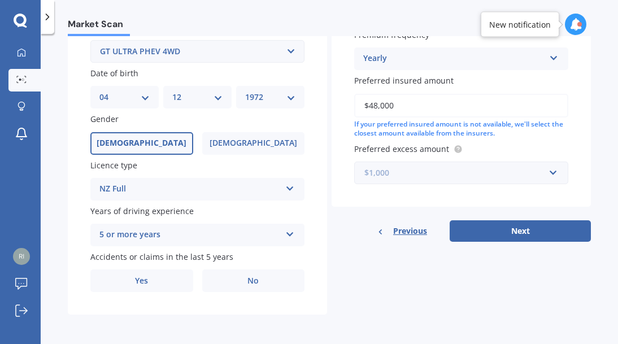
scroll to position [321, 0]
click at [519, 237] on button "Next" at bounding box center [519, 230] width 141 height 21
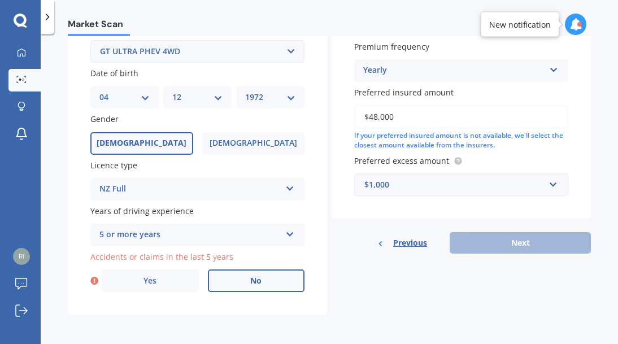
click at [247, 281] on label "No" at bounding box center [256, 280] width 97 height 23
click at [0, 0] on input "No" at bounding box center [0, 0] width 0 height 0
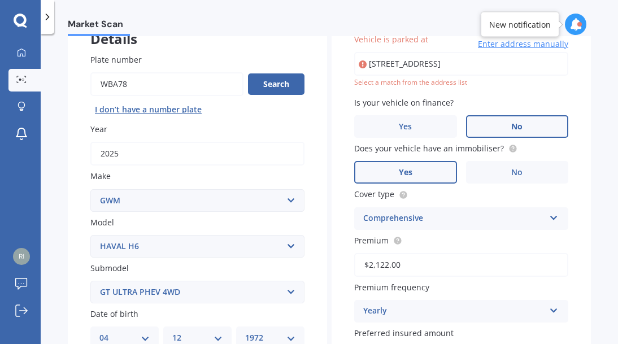
scroll to position [77, 0]
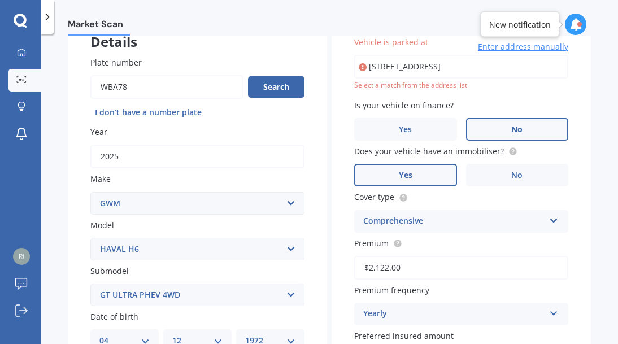
click at [408, 68] on input "[STREET_ADDRESS]" at bounding box center [461, 67] width 214 height 24
click at [378, 74] on input "[STREET_ADDRESS]" at bounding box center [461, 67] width 214 height 24
click at [383, 86] on div "Select a match from the address list" at bounding box center [461, 86] width 214 height 10
click at [516, 46] on span "Enter address manually" at bounding box center [523, 46] width 90 height 11
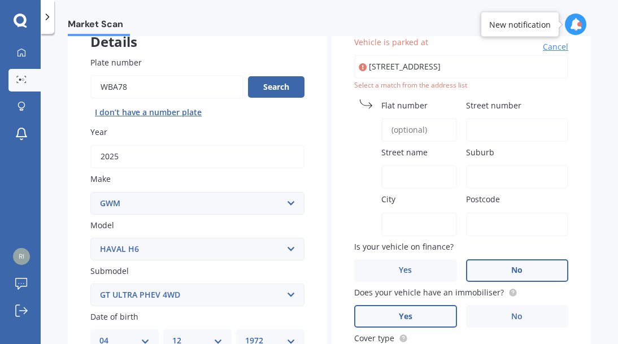
click at [553, 50] on span "Cancel" at bounding box center [555, 46] width 25 height 11
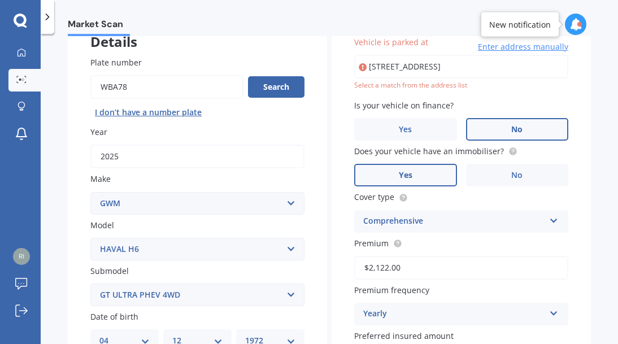
click at [522, 67] on input "[STREET_ADDRESS]" at bounding box center [461, 67] width 214 height 24
click at [451, 67] on input "[STREET_ADDRESS]" at bounding box center [461, 67] width 214 height 24
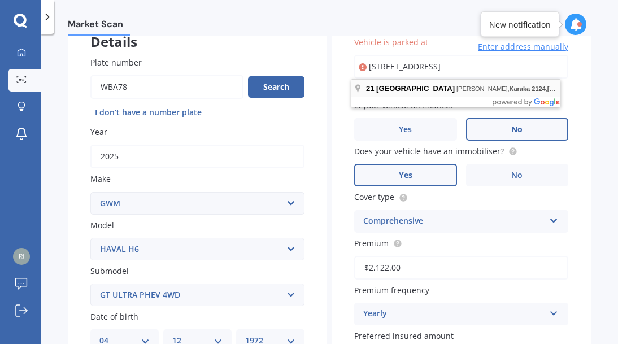
type input "[STREET_ADDRESS]"
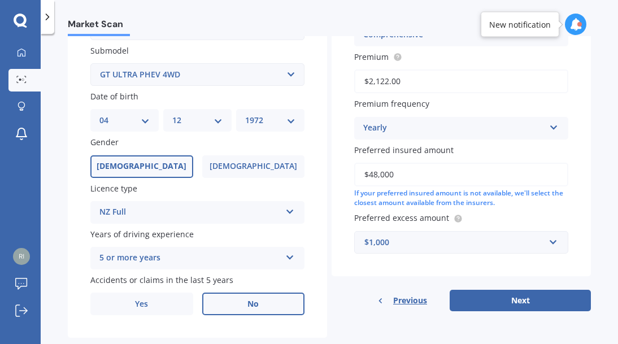
scroll to position [324, 0]
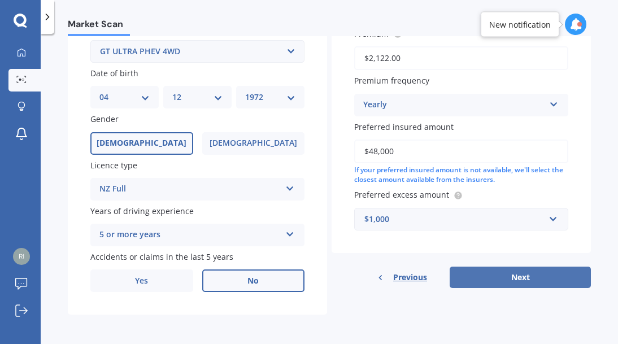
click at [520, 281] on button "Next" at bounding box center [519, 277] width 141 height 21
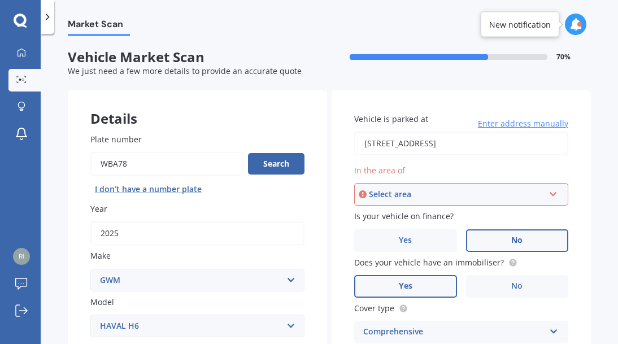
scroll to position [0, 0]
click at [395, 202] on input "text" at bounding box center [457, 194] width 204 height 21
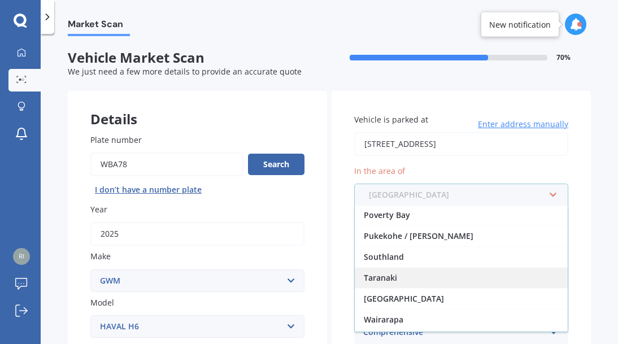
scroll to position [284, 0]
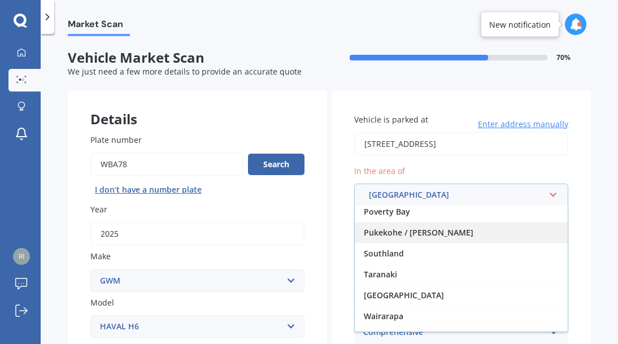
click at [413, 227] on span "Pukekohe / [PERSON_NAME]" at bounding box center [419, 232] width 110 height 11
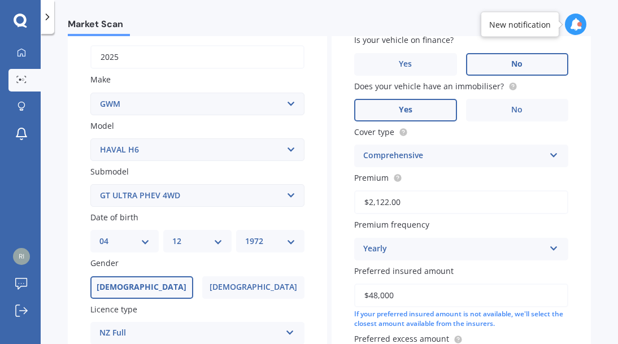
scroll to position [324, 0]
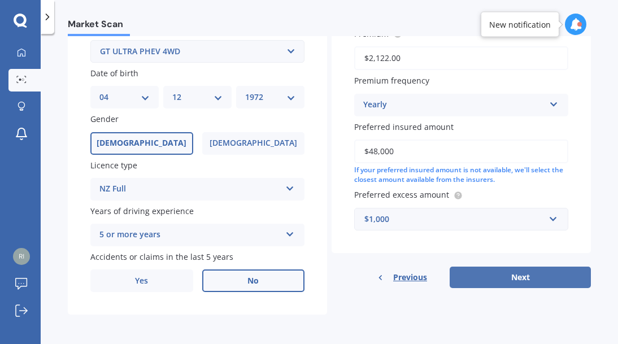
click at [520, 273] on button "Next" at bounding box center [519, 277] width 141 height 21
select select "04"
select select "12"
select select "1972"
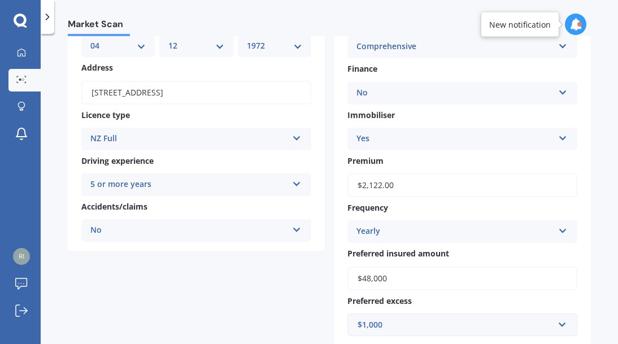
scroll to position [334, 0]
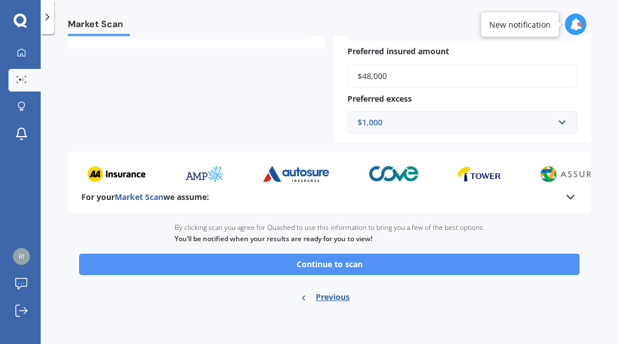
click at [320, 271] on button "Continue to scan" at bounding box center [329, 264] width 500 height 21
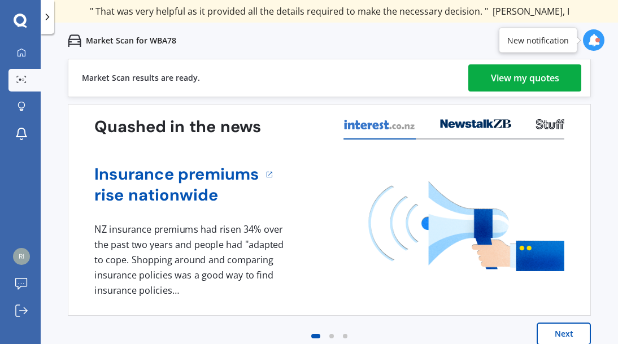
click at [532, 78] on div "View my quotes" at bounding box center [525, 77] width 68 height 27
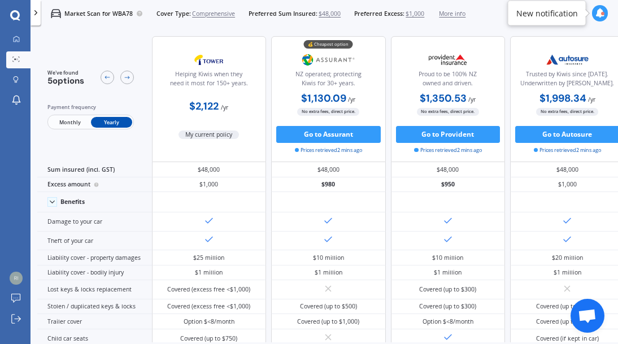
click at [59, 121] on span "Monthly" at bounding box center [69, 122] width 41 height 11
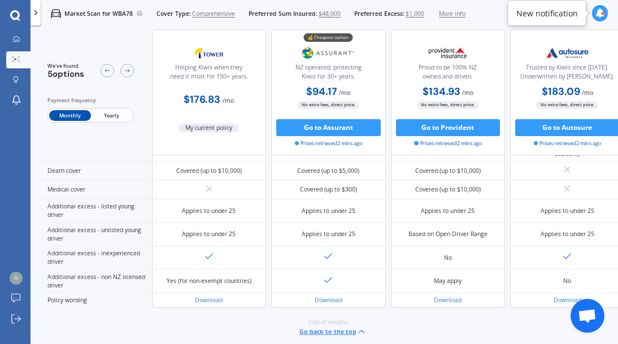
scroll to position [511, 0]
